Goal: Transaction & Acquisition: Obtain resource

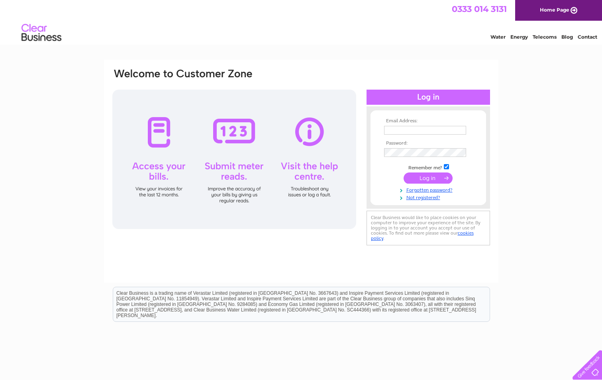
type input "[EMAIL_ADDRESS][DOMAIN_NAME]"
click at [425, 175] on input "submit" at bounding box center [427, 177] width 49 height 11
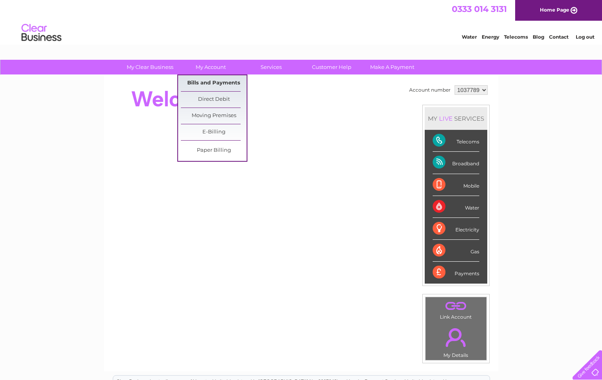
click at [206, 82] on link "Bills and Payments" at bounding box center [214, 83] width 66 height 16
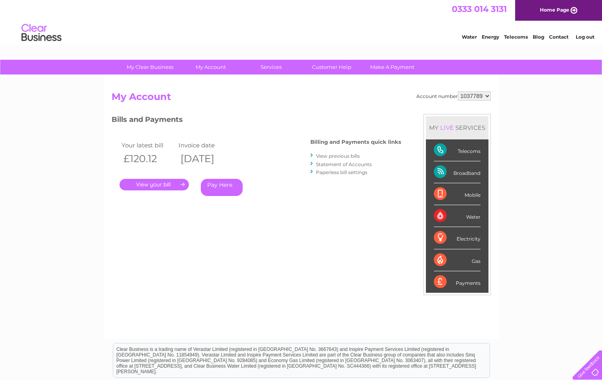
click at [333, 155] on link "View previous bills" at bounding box center [338, 156] width 44 height 6
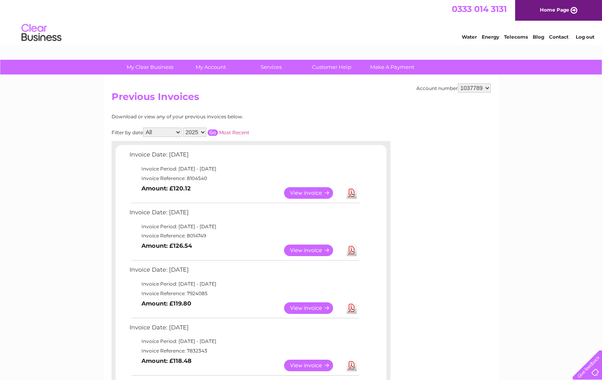
click at [352, 249] on link "Download" at bounding box center [351, 250] width 10 height 12
